Goal: Check status: Check status

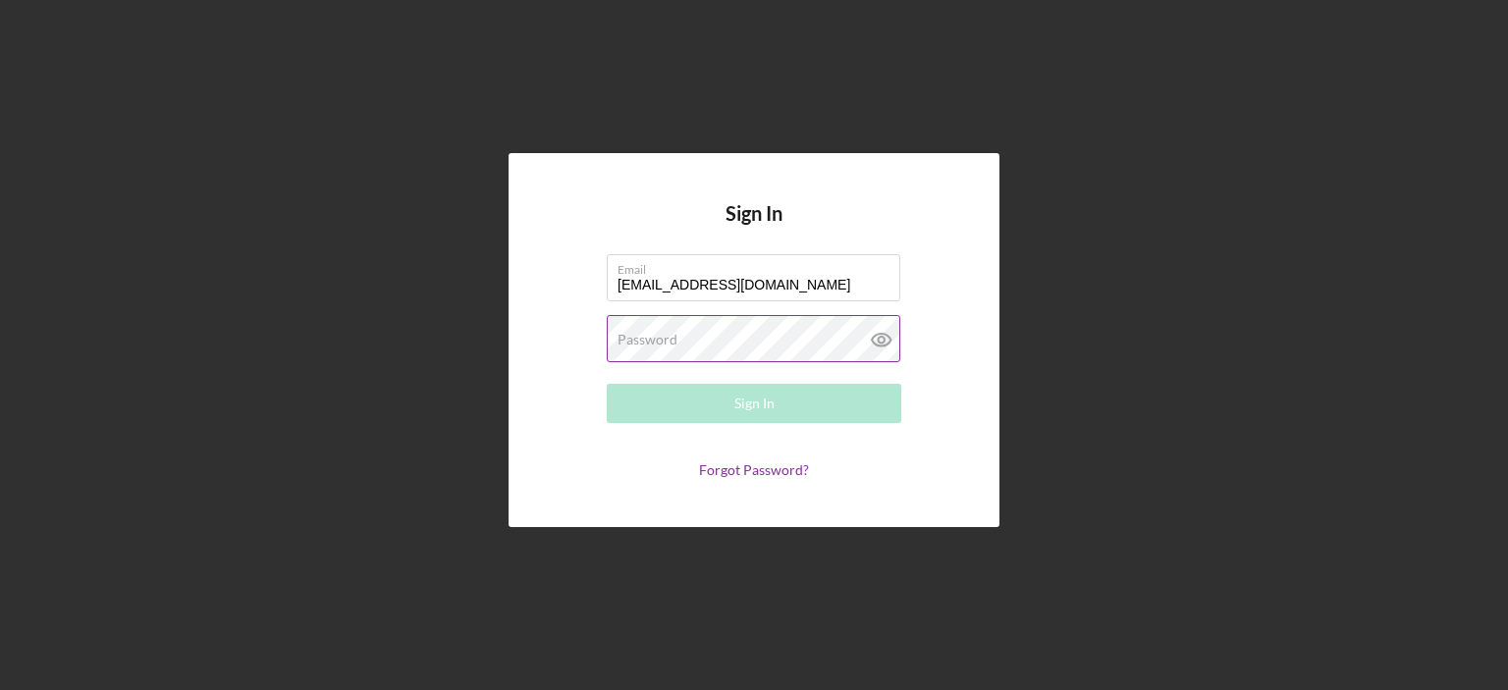
type input "[EMAIL_ADDRESS][DOMAIN_NAME]"
click at [620, 345] on label "Password" at bounding box center [648, 340] width 60 height 16
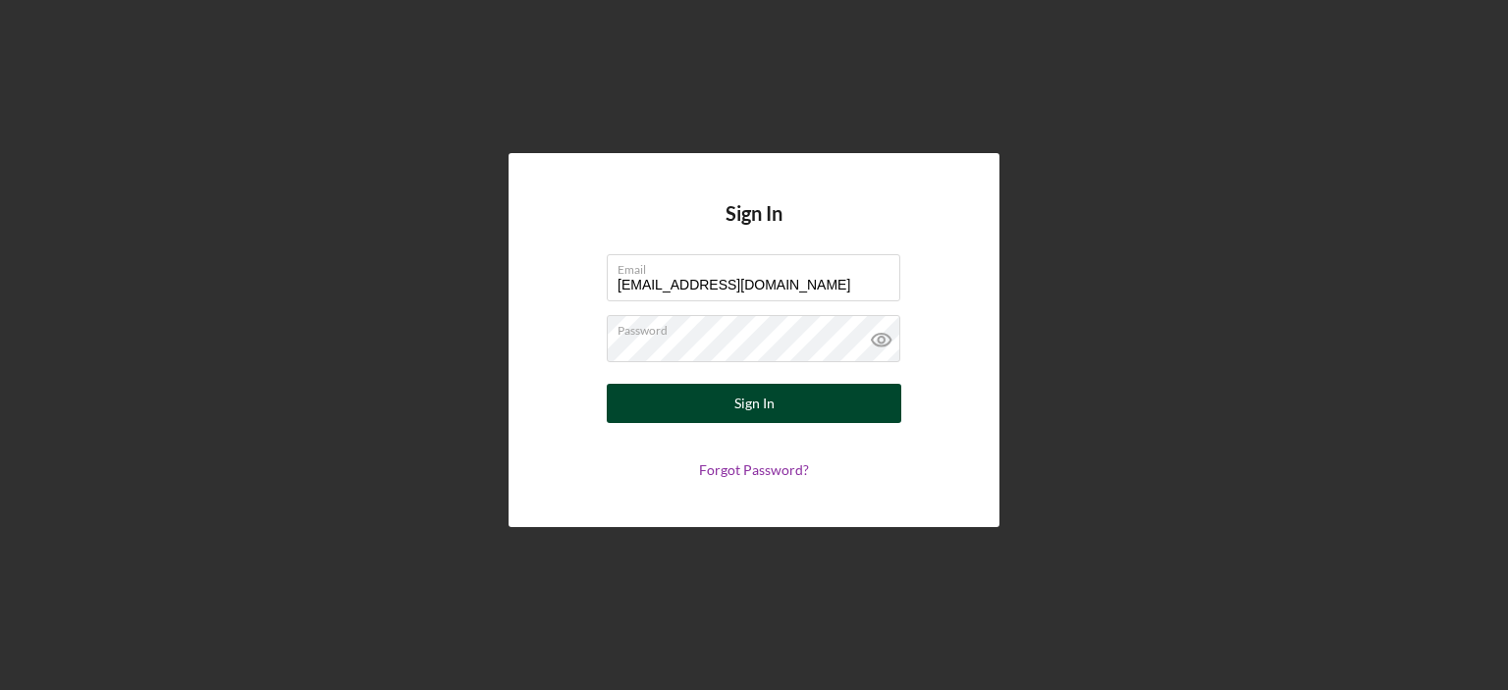
click at [753, 404] on div "Sign In" at bounding box center [754, 403] width 40 height 39
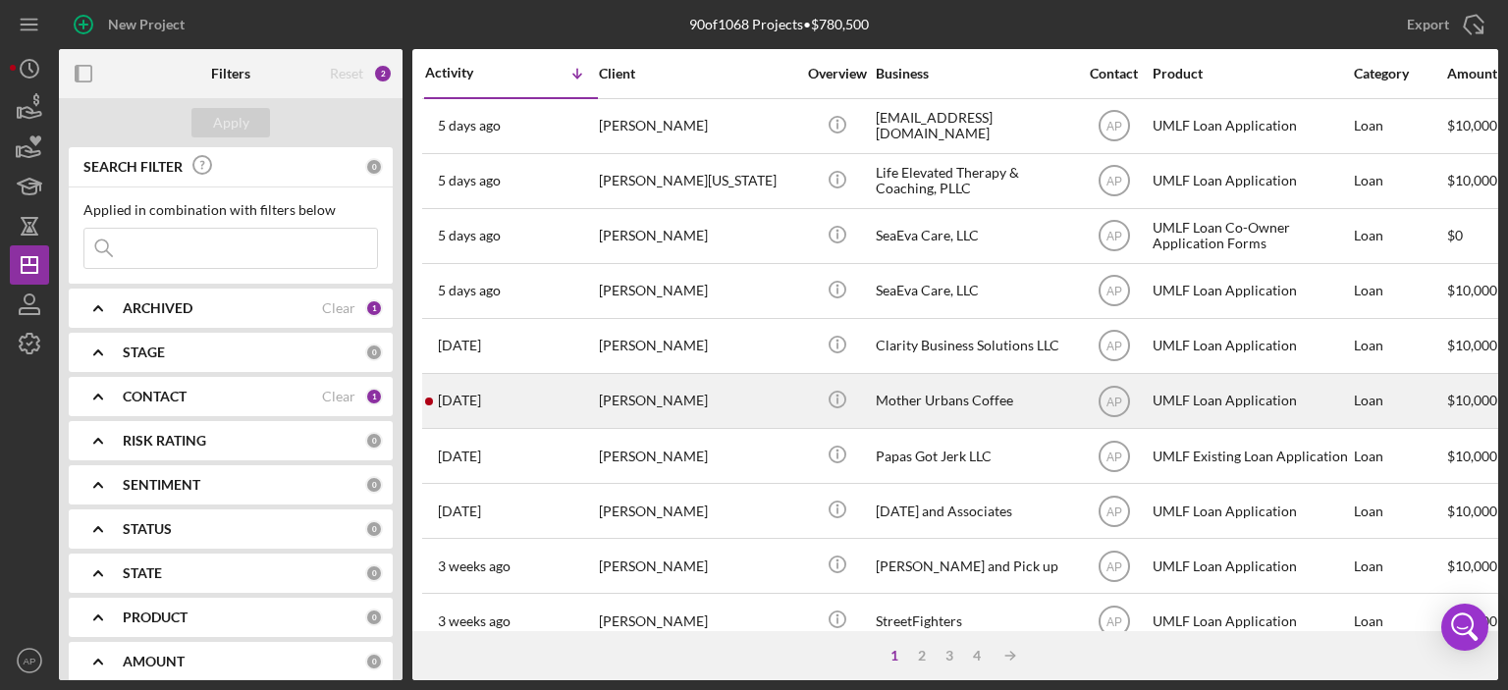
click at [912, 399] on div "Mother Urbans Coffee" at bounding box center [974, 401] width 196 height 52
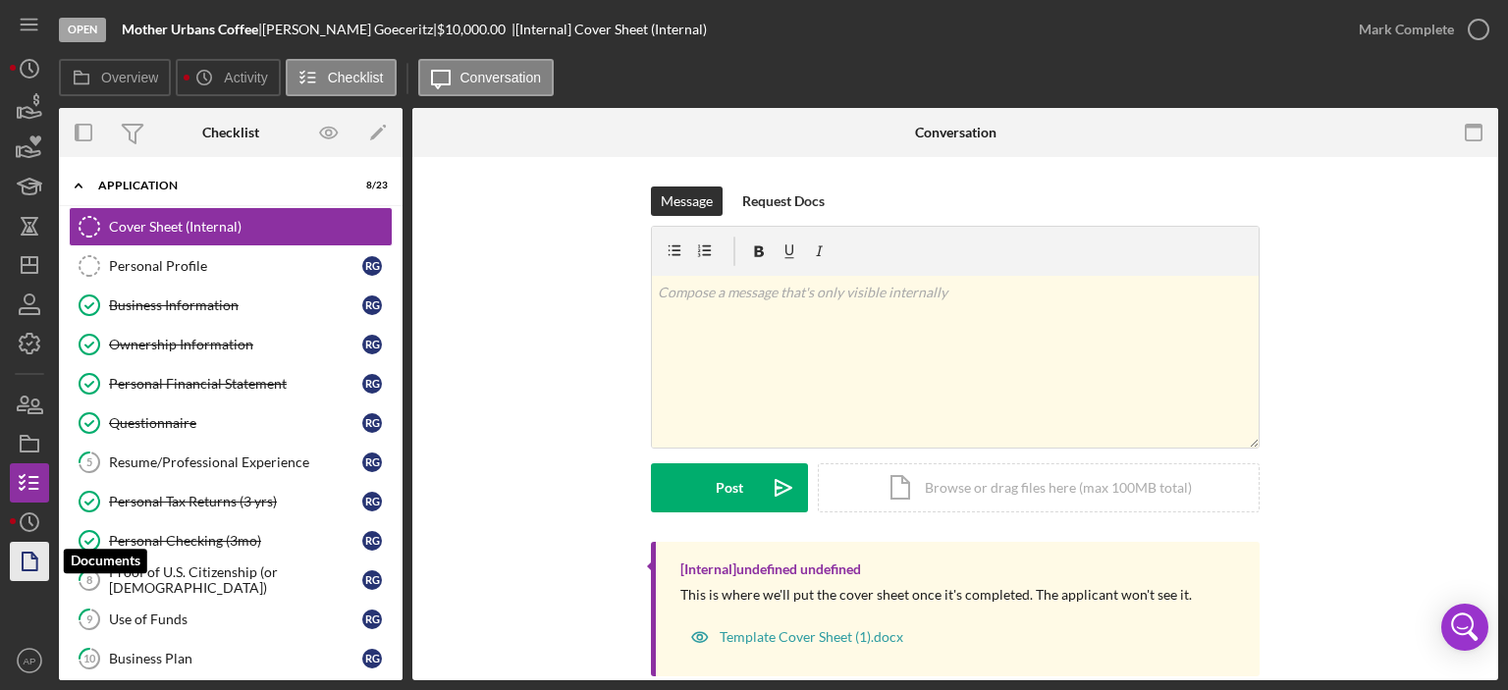
click at [24, 561] on polygon "button" at bounding box center [30, 562] width 15 height 18
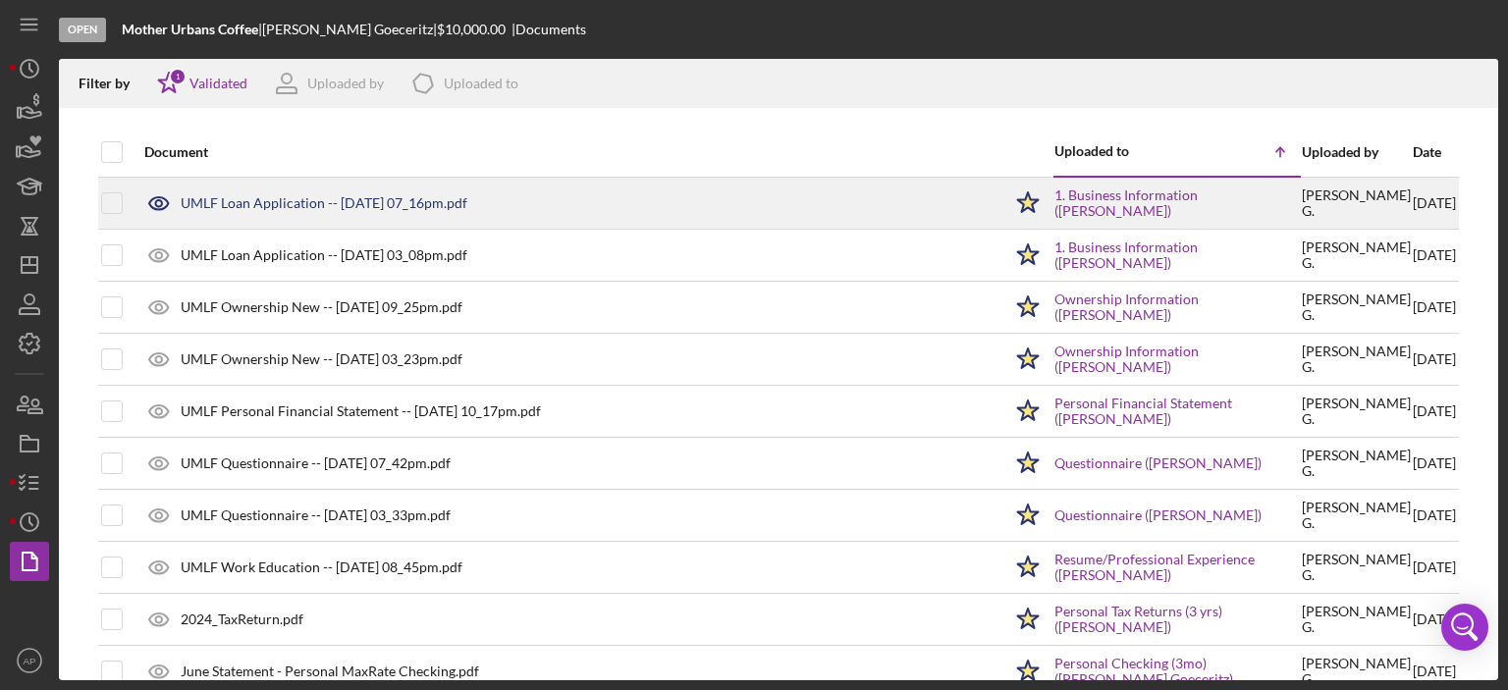
click at [348, 199] on div "UMLF Loan Application -- [DATE] 07_16pm.pdf" at bounding box center [324, 203] width 287 height 16
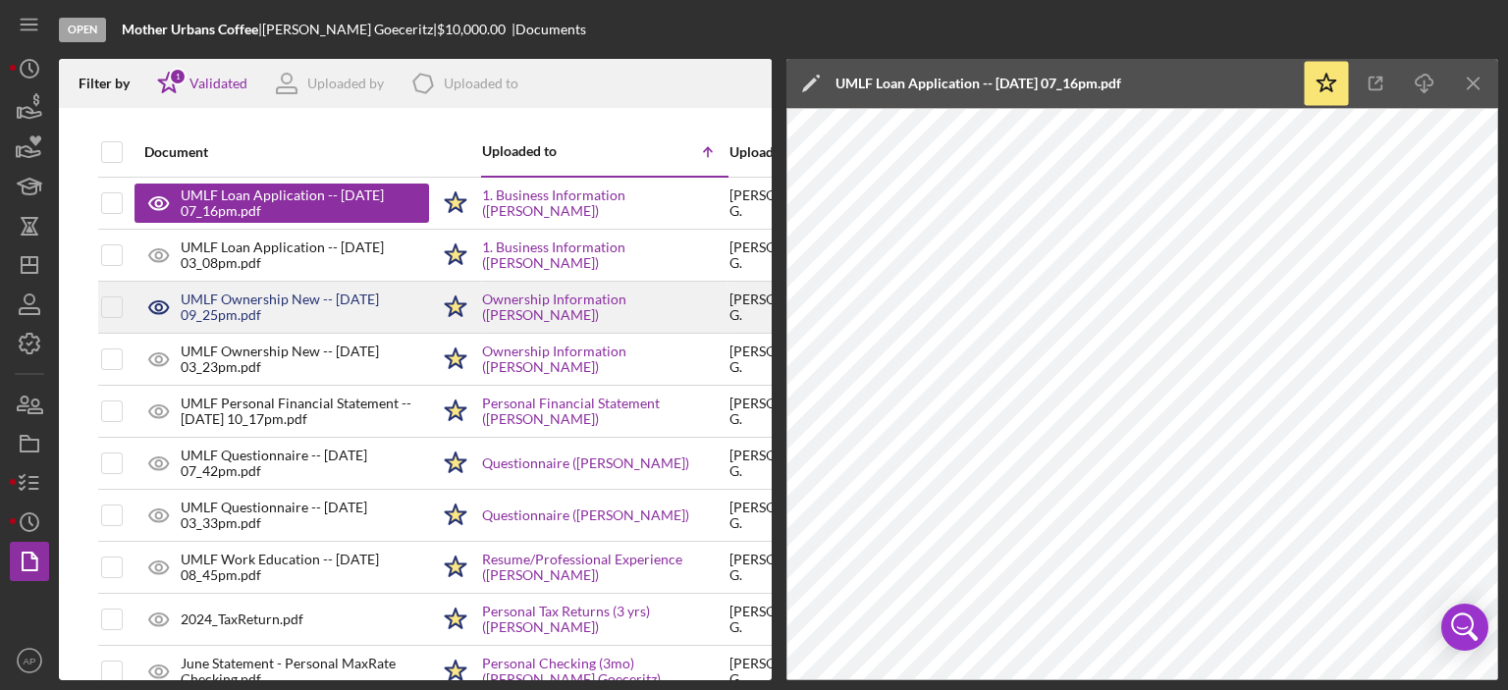
click at [262, 301] on div "UMLF Ownership New -- [DATE] 09_25pm.pdf" at bounding box center [305, 307] width 248 height 31
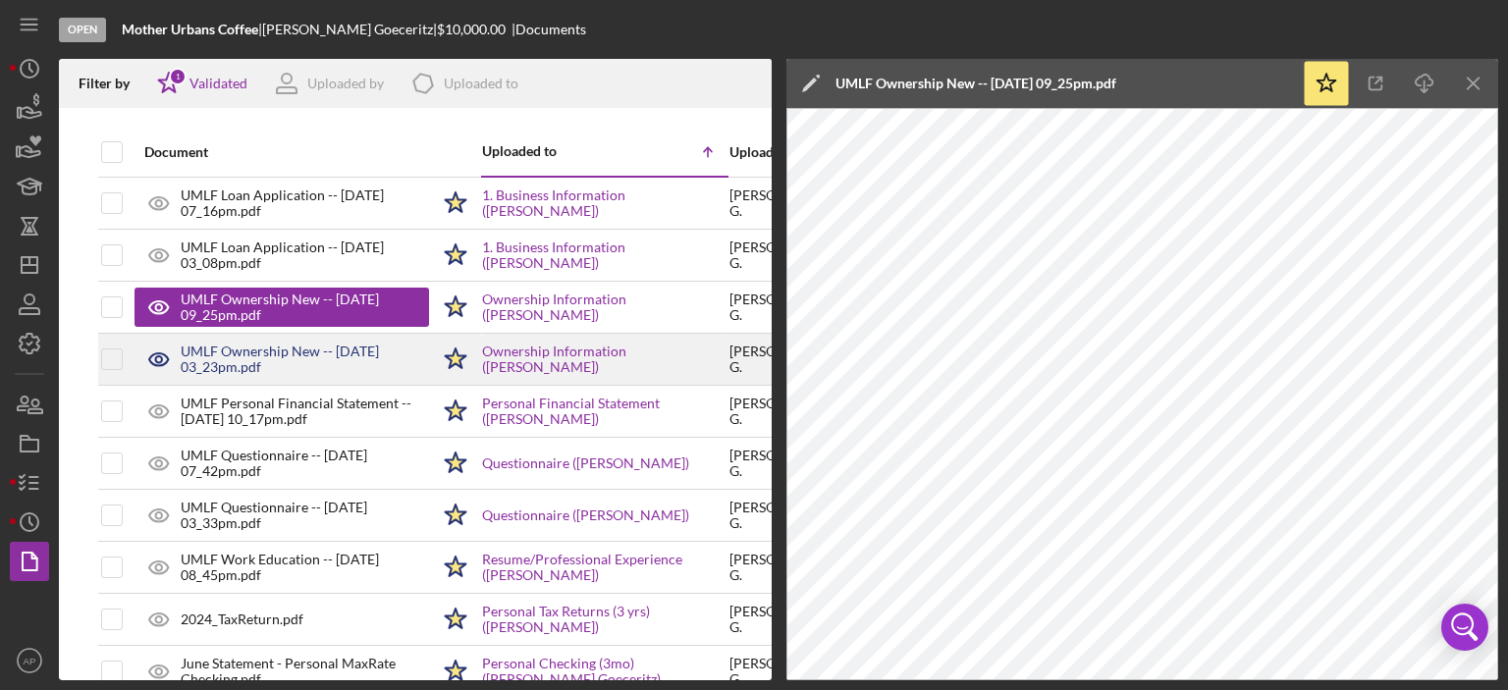
click at [242, 363] on div "UMLF Ownership New -- [DATE] 03_23pm.pdf" at bounding box center [305, 359] width 248 height 31
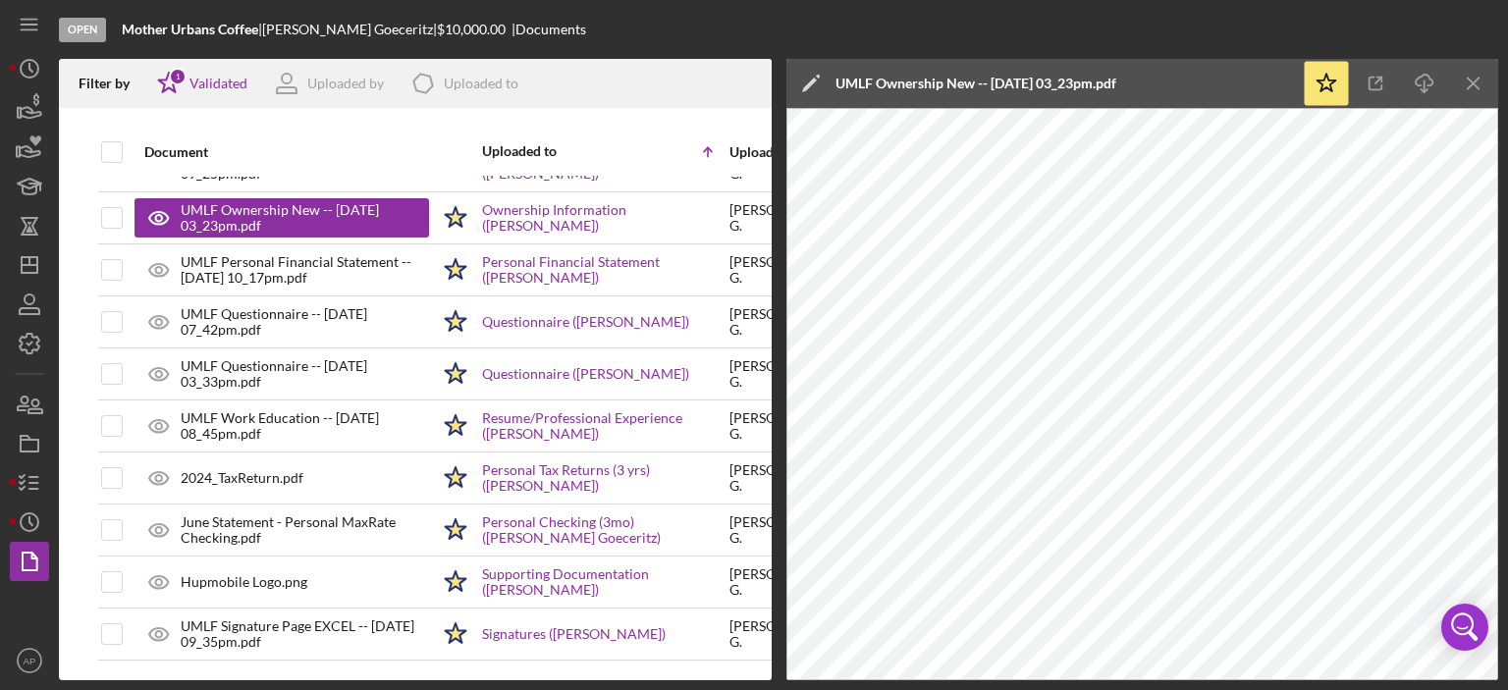
scroll to position [153, 0]
click at [1473, 80] on icon "Icon/Menu Close" at bounding box center [1474, 84] width 44 height 44
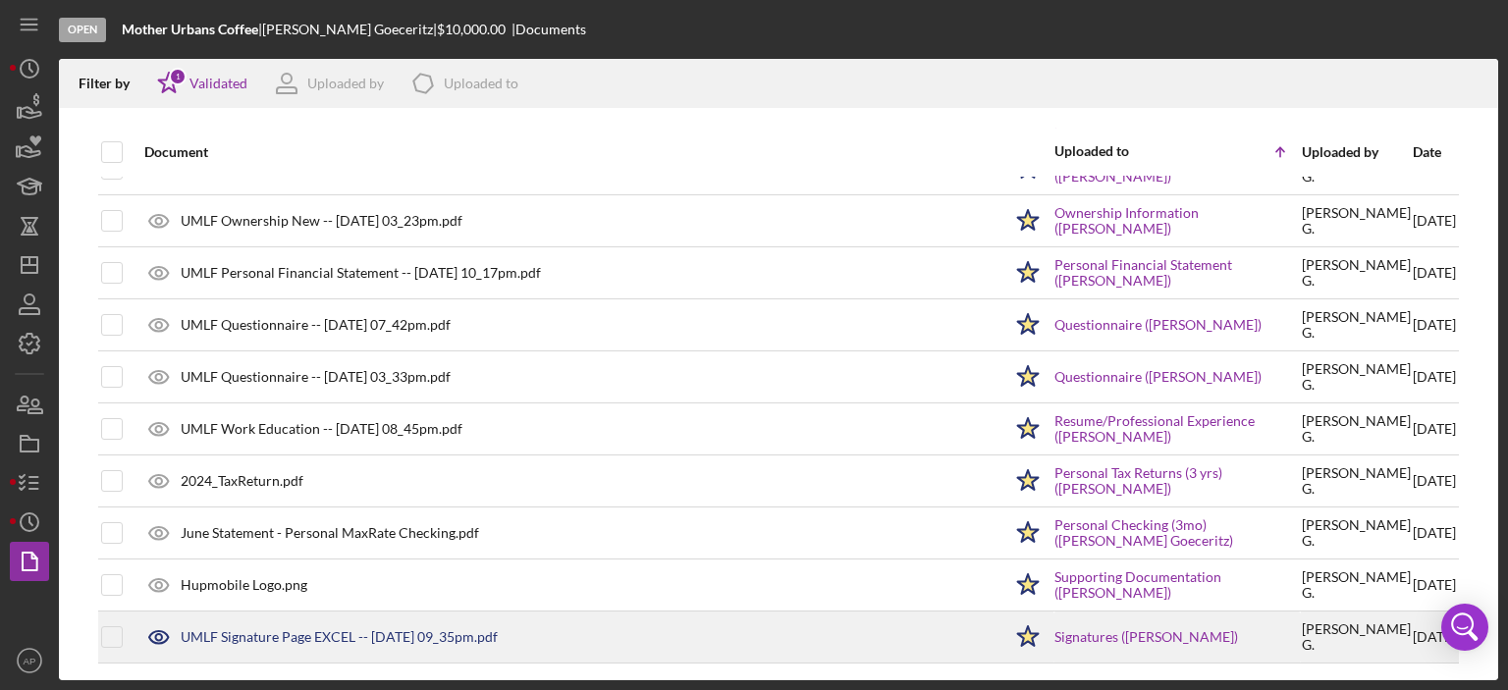
click at [280, 630] on div "UMLF Signature Page EXCEL -- [DATE] 09_35pm.pdf" at bounding box center [339, 637] width 317 height 16
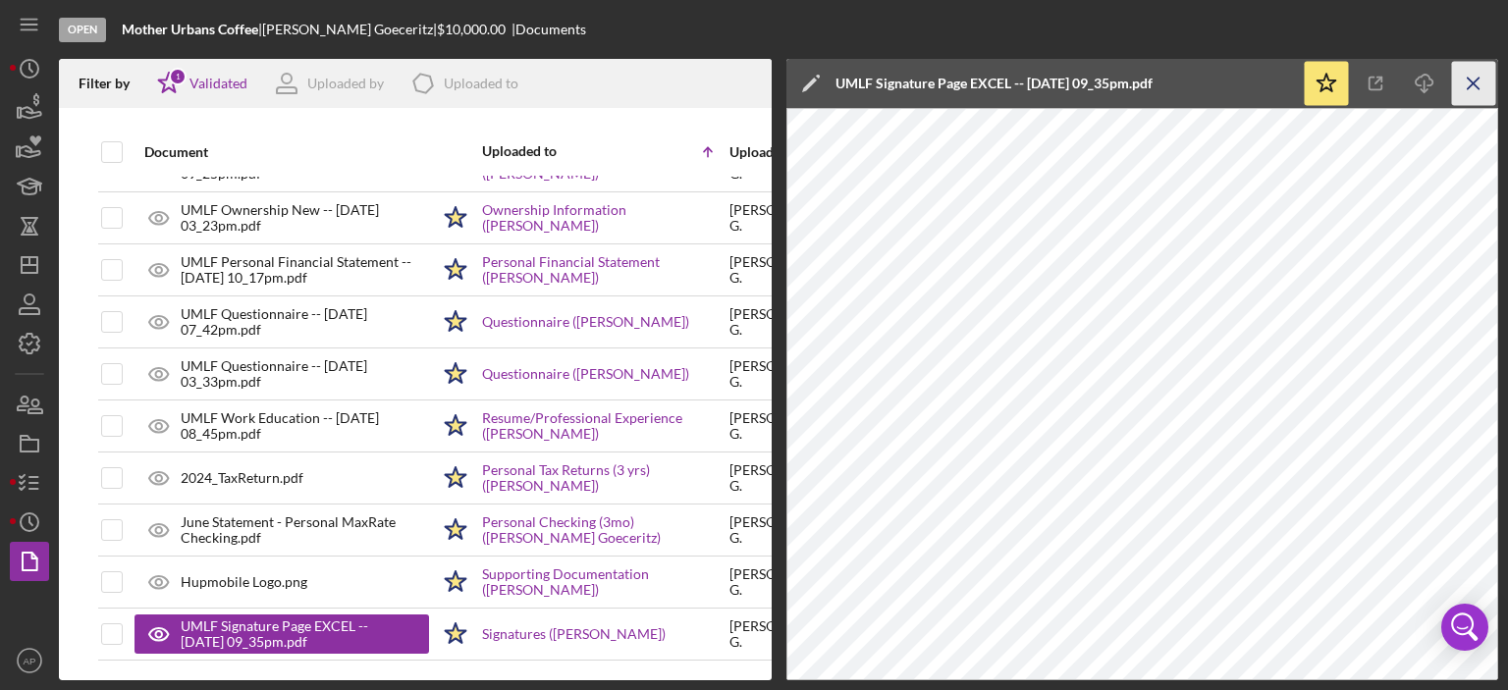
click at [1469, 83] on icon "Icon/Menu Close" at bounding box center [1474, 84] width 44 height 44
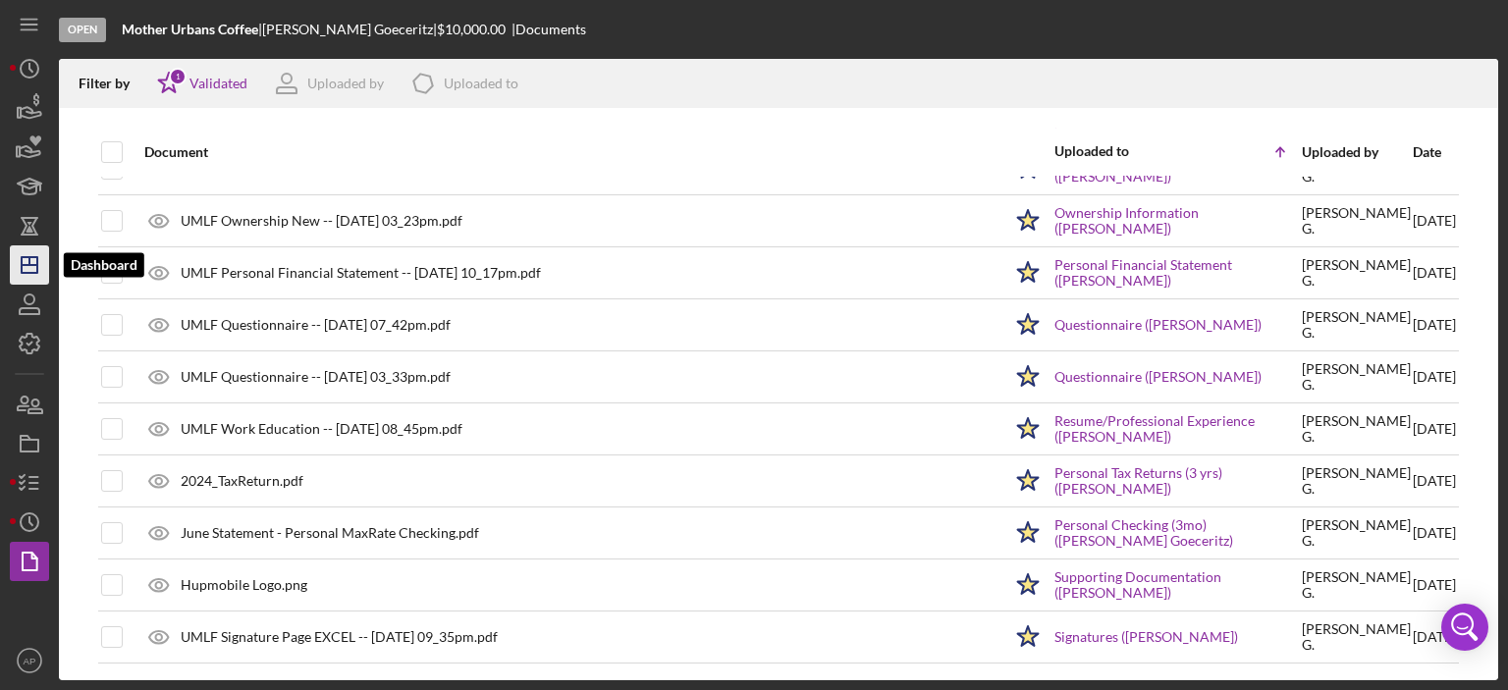
click at [31, 262] on icon "Icon/Dashboard" at bounding box center [29, 265] width 49 height 49
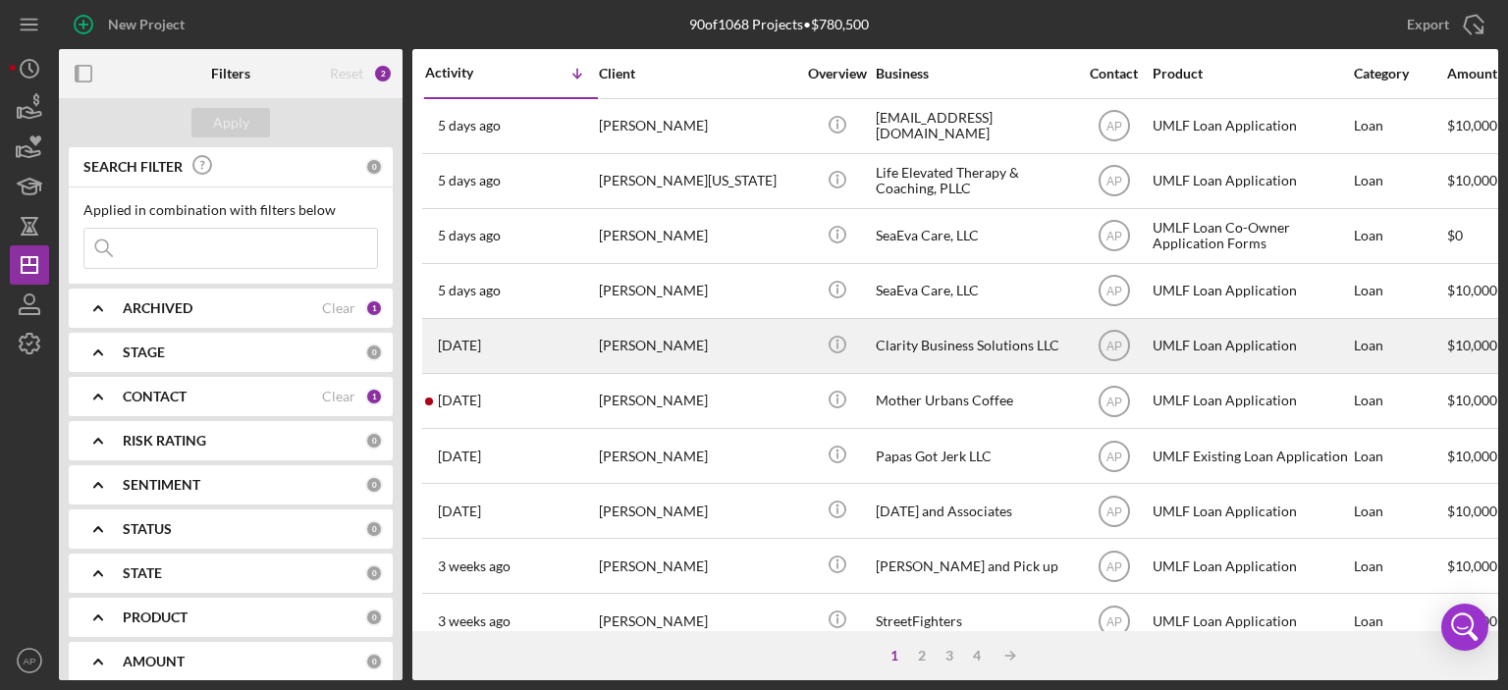
click at [912, 345] on div "Clarity Business Solutions LLC" at bounding box center [974, 346] width 196 height 52
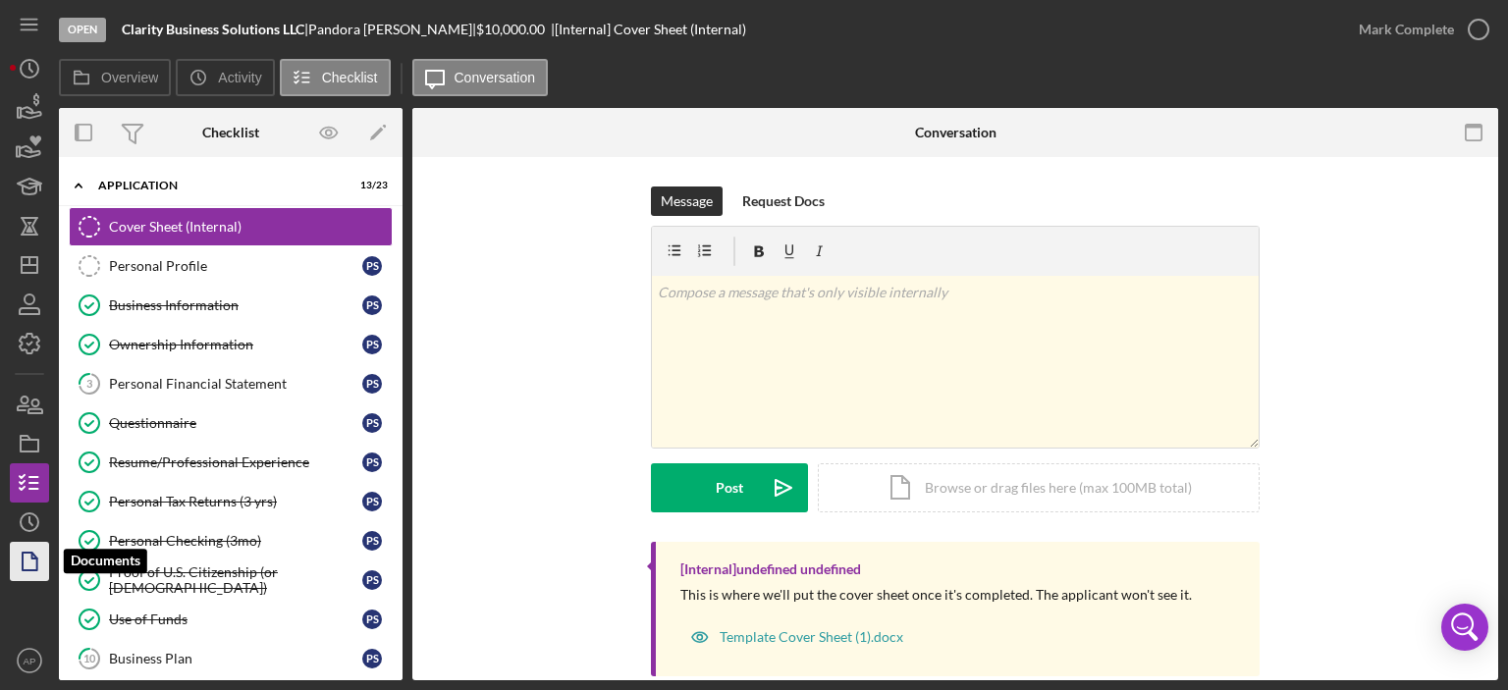
click at [24, 566] on icon "button" at bounding box center [29, 561] width 49 height 49
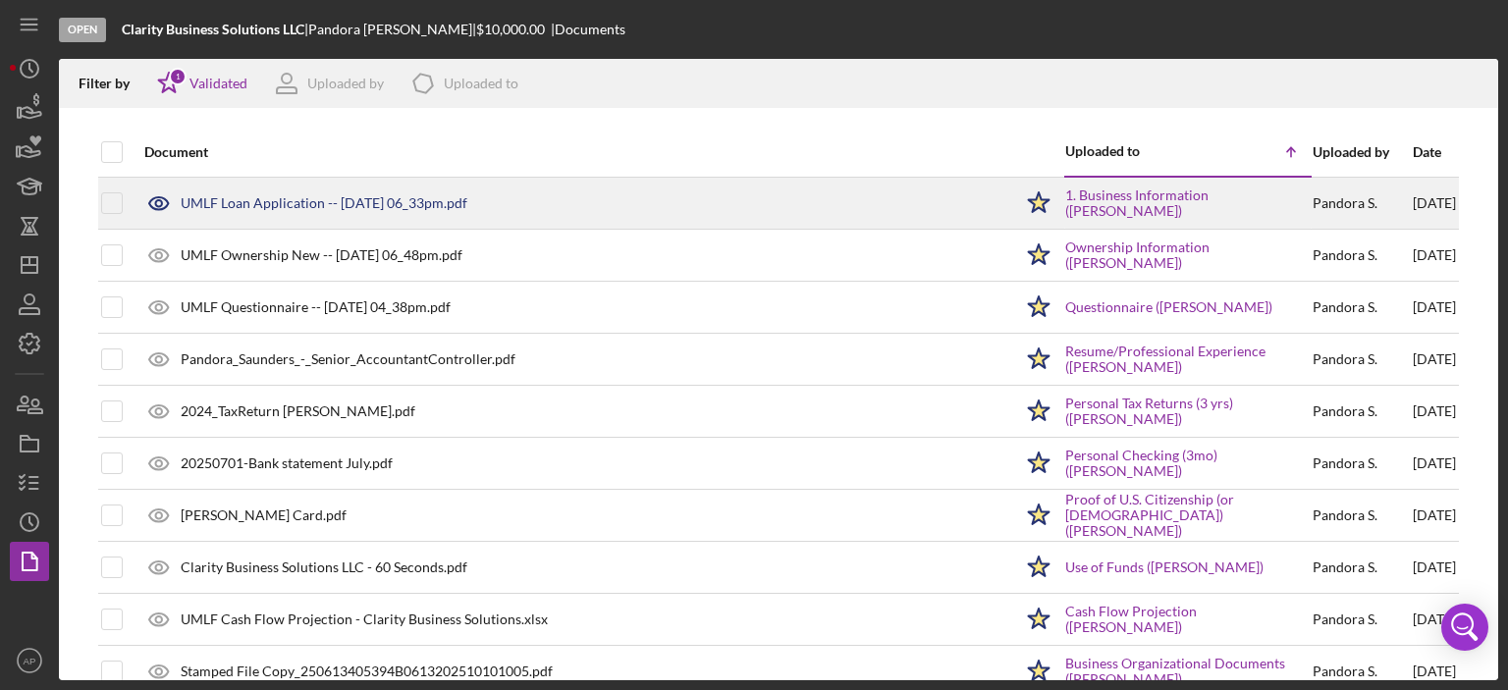
click at [333, 208] on div "UMLF Loan Application -- [DATE] 06_33pm.pdf" at bounding box center [324, 203] width 287 height 16
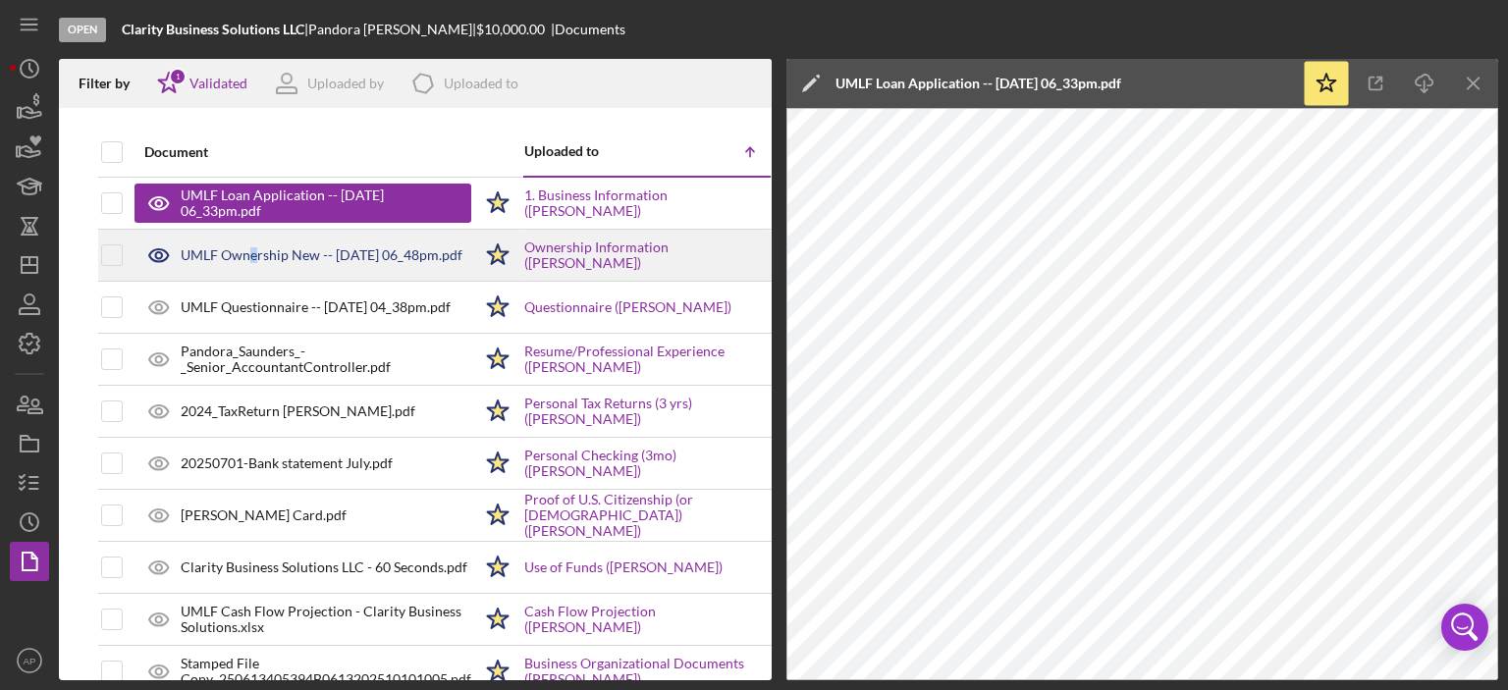
click at [253, 253] on div "UMLF Ownership New -- [DATE] 06_48pm.pdf" at bounding box center [322, 255] width 282 height 16
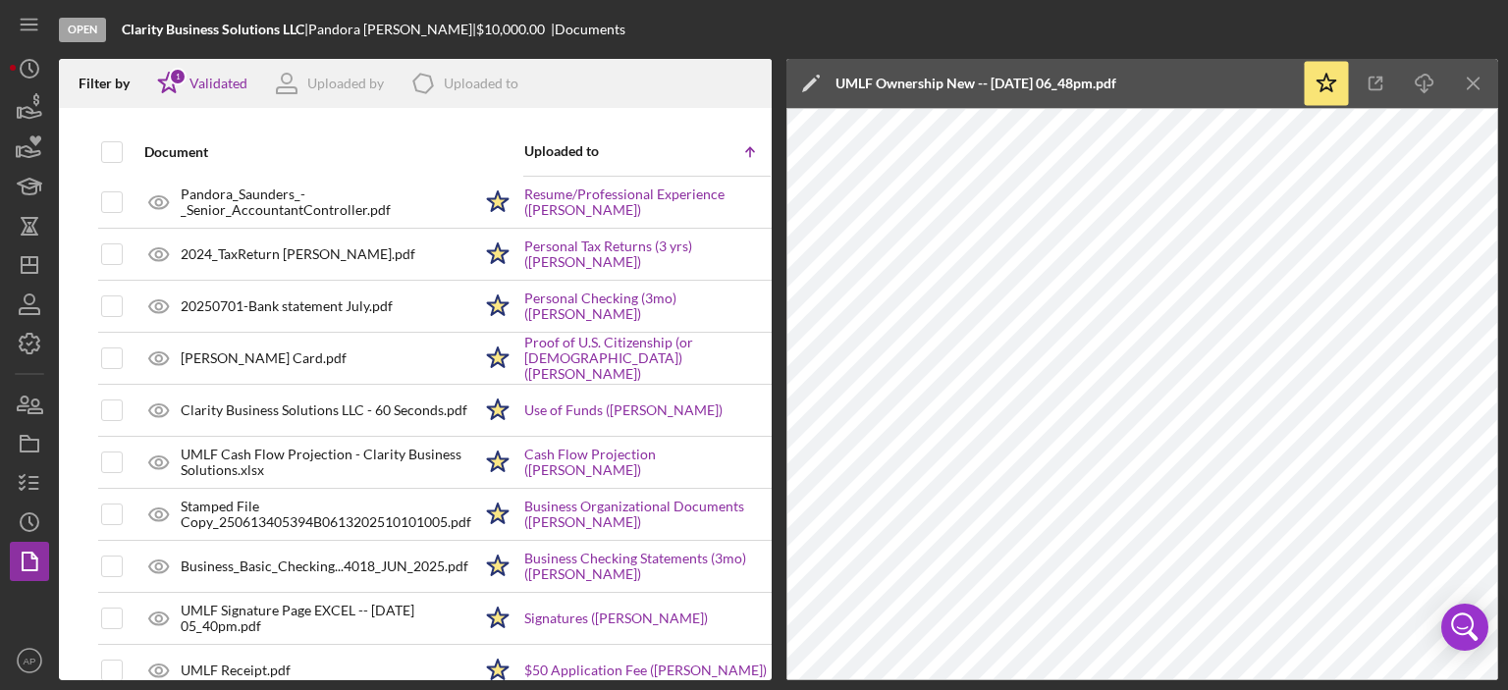
scroll to position [196, 0]
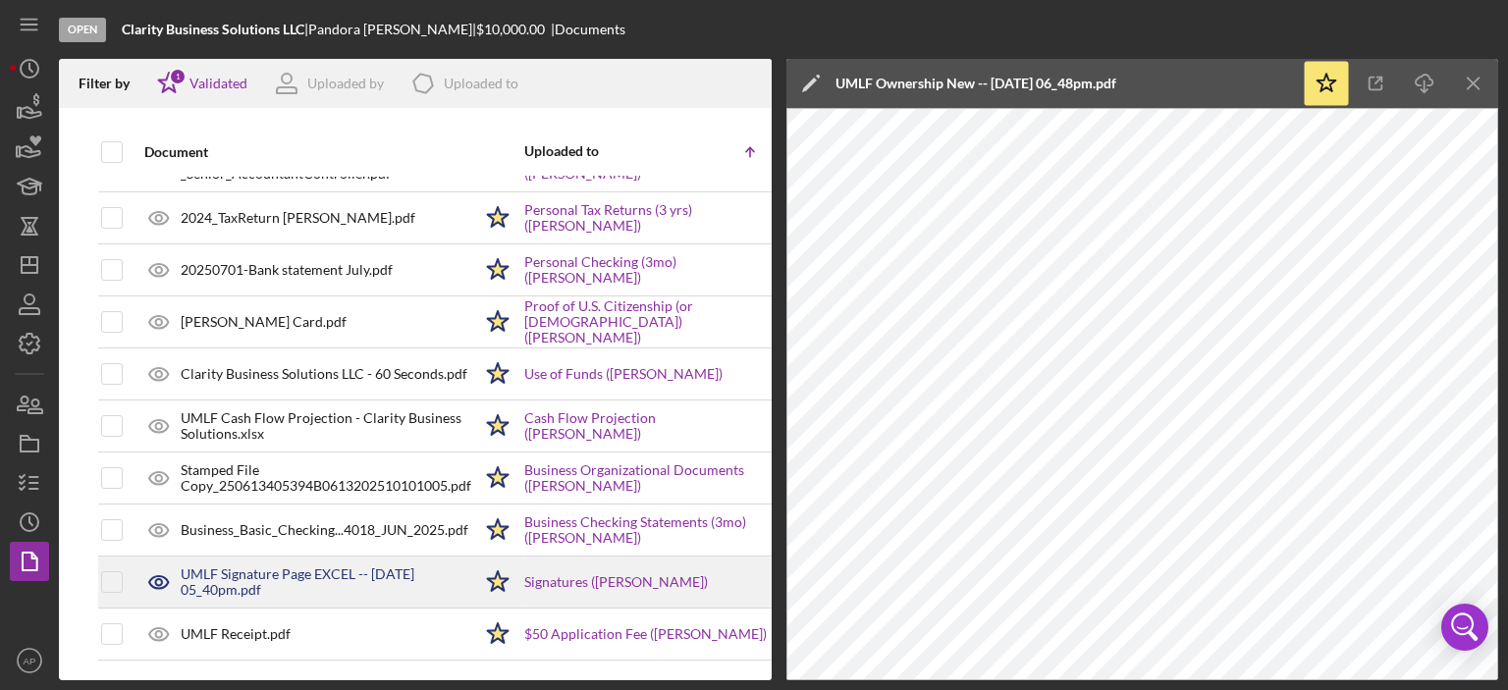
click at [272, 576] on div "UMLF Signature Page EXCEL -- [DATE] 05_40pm.pdf" at bounding box center [326, 581] width 291 height 31
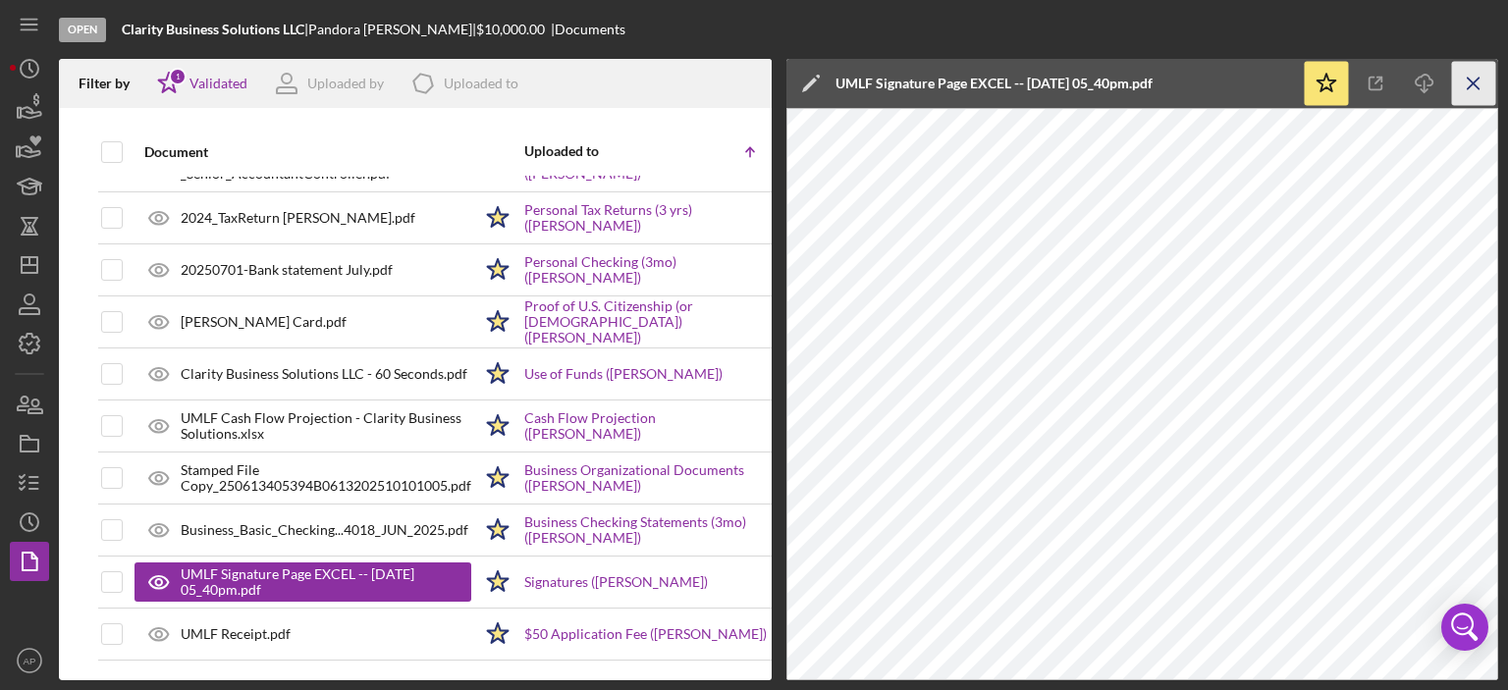
click at [1477, 79] on line "button" at bounding box center [1473, 83] width 11 height 11
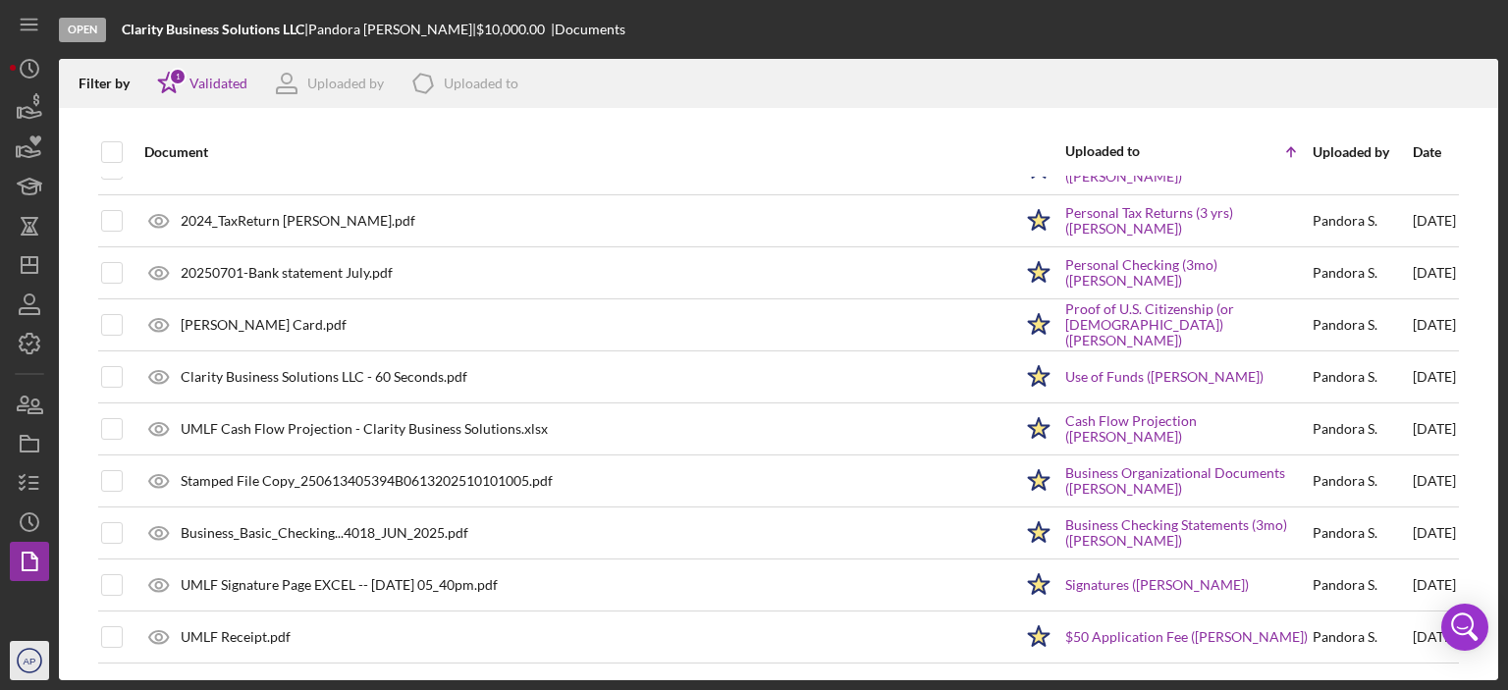
click at [25, 658] on text "AP" at bounding box center [30, 661] width 13 height 11
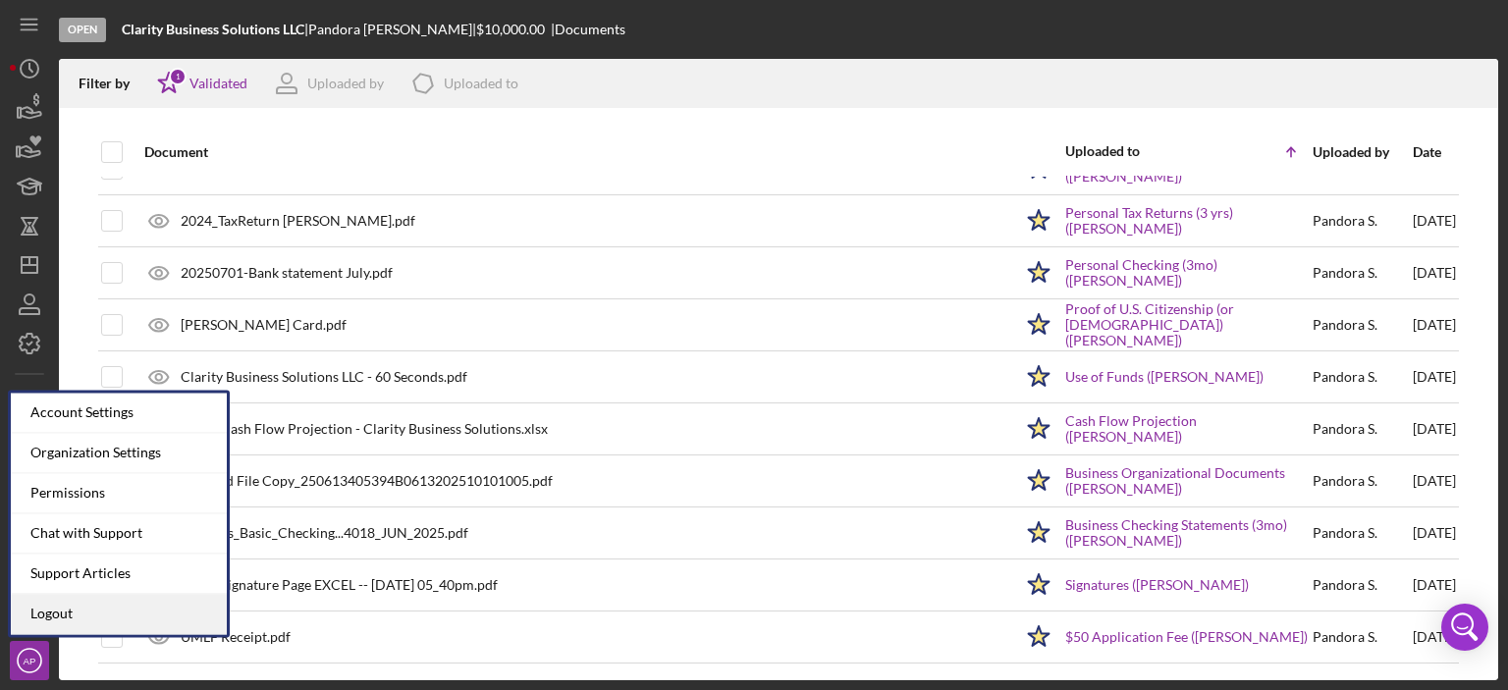
click at [51, 613] on link "Logout" at bounding box center [119, 614] width 216 height 40
